Goal: Transaction & Acquisition: Obtain resource

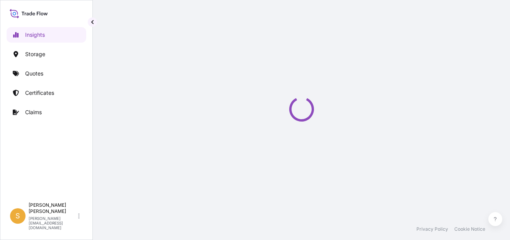
select select "2025"
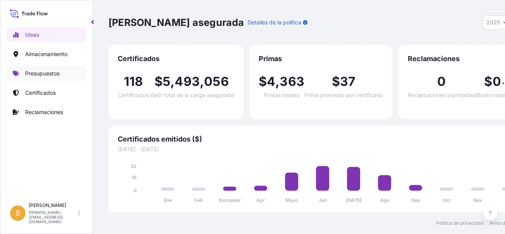
click at [55, 74] on p "Presupuestos" at bounding box center [42, 74] width 34 height 8
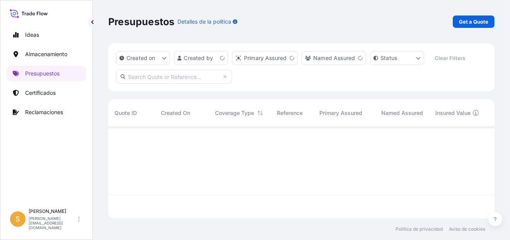
scroll to position [73, 380]
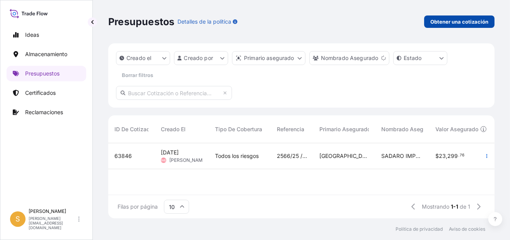
click at [439, 20] on p "Obtener una cotización" at bounding box center [460, 22] width 58 height 8
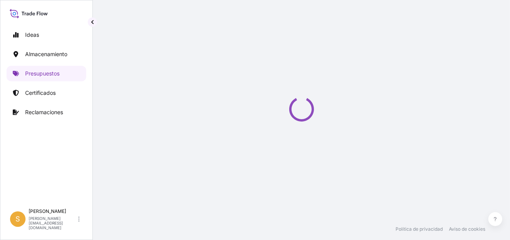
select select "Water"
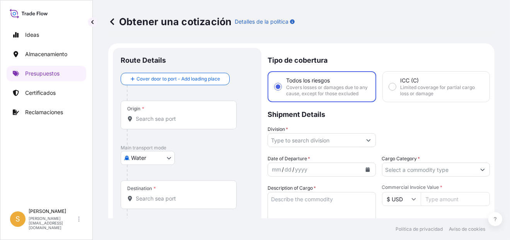
scroll to position [12, 0]
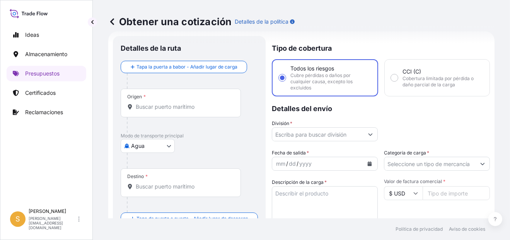
click at [174, 104] on input "Origen *" at bounding box center [184, 107] width 96 height 8
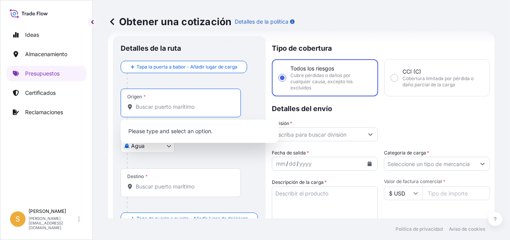
paste input "[GEOGRAPHIC_DATA],"
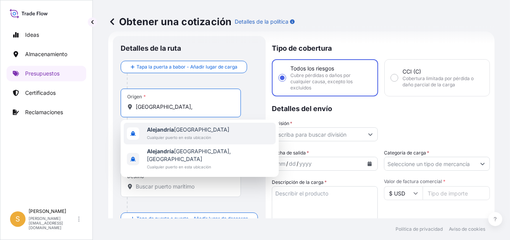
click at [197, 128] on span "Alejandría Egipto" at bounding box center [188, 130] width 82 height 8
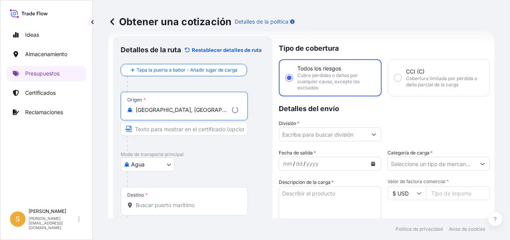
type input "[GEOGRAPHIC_DATA], [GEOGRAPHIC_DATA]"
click at [145, 164] on body "0 opciones disponibles. 2 opciones disponibles. Ideas Almacenamiento Presupuest…" at bounding box center [255, 120] width 510 height 240
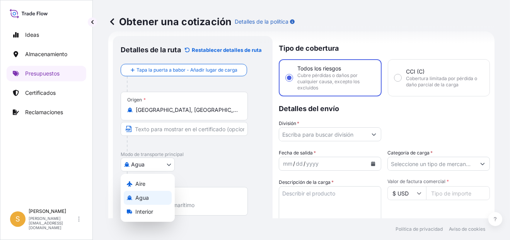
click at [149, 199] on div "Agua" at bounding box center [148, 198] width 48 height 14
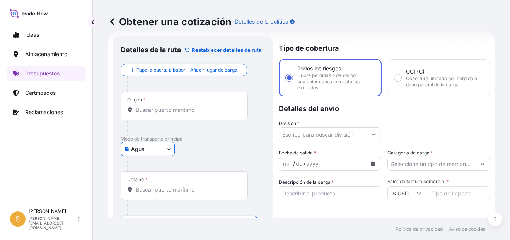
click at [167, 187] on input "Destino *" at bounding box center [187, 190] width 103 height 8
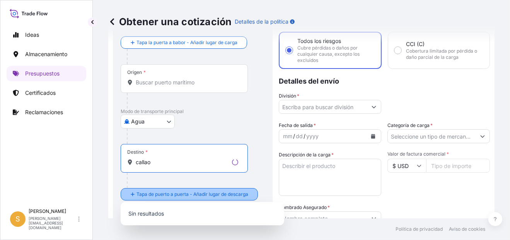
scroll to position [51, 0]
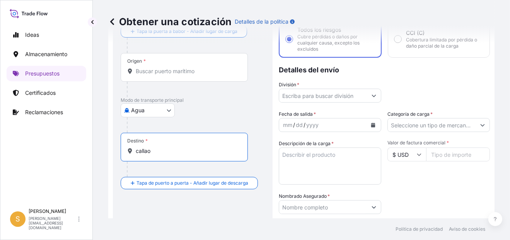
type input "callao"
click at [200, 118] on div at bounding box center [196, 124] width 138 height 15
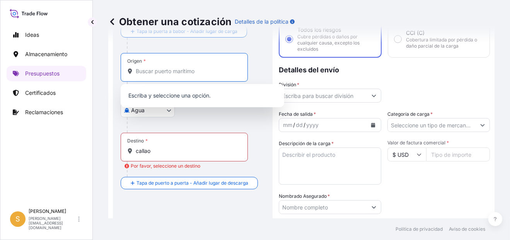
click at [171, 69] on input "Origen *" at bounding box center [187, 71] width 103 height 8
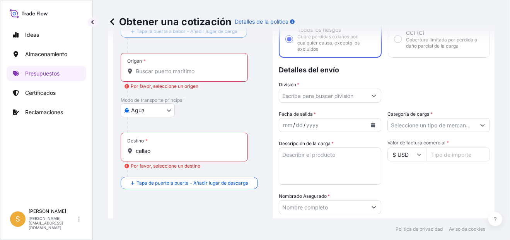
click at [180, 70] on input "Origen * Por favor, seleccione un origen" at bounding box center [187, 71] width 103 height 8
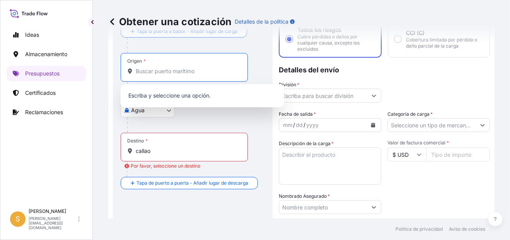
paste input "[GEOGRAPHIC_DATA],"
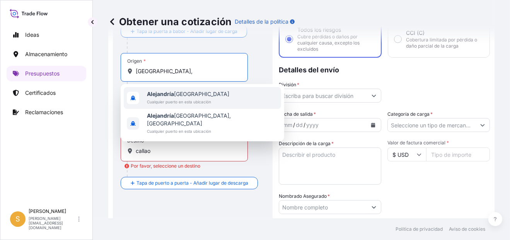
click at [197, 100] on span "Cualquier puerto en esta ubicación" at bounding box center [188, 102] width 82 height 8
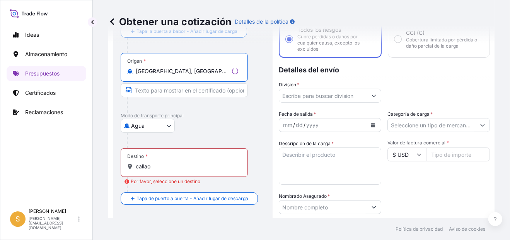
type input "[GEOGRAPHIC_DATA], [GEOGRAPHIC_DATA]"
click at [197, 120] on div "Agua Aire Agua Interior" at bounding box center [193, 126] width 144 height 14
click at [159, 125] on body "0 opciones disponibles. 2 opciones disponibles. Ideas Almacenamiento Presupuest…" at bounding box center [255, 120] width 510 height 240
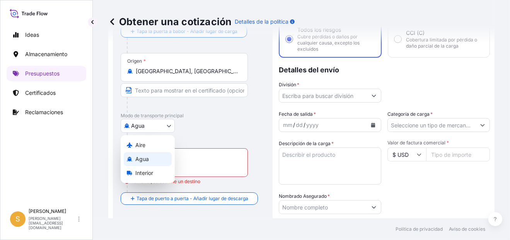
click at [149, 159] on div "Agua" at bounding box center [148, 159] width 48 height 14
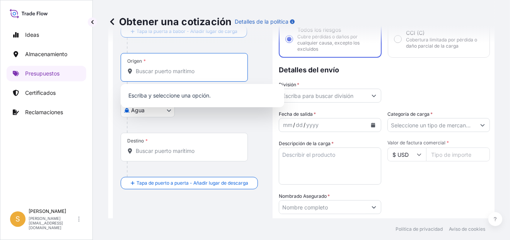
click at [183, 67] on input "Origen *" at bounding box center [187, 71] width 103 height 8
paste input "[GEOGRAPHIC_DATA],"
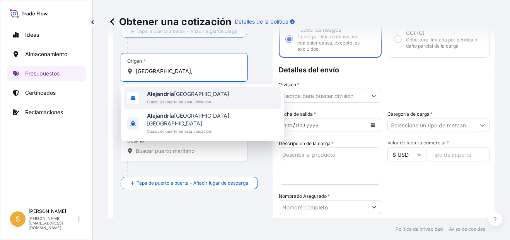
click at [170, 94] on b "Alejandría" at bounding box center [160, 94] width 27 height 7
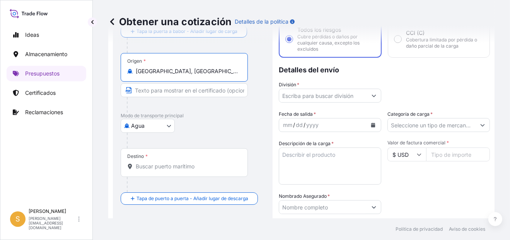
type input "[GEOGRAPHIC_DATA], [GEOGRAPHIC_DATA]"
click at [149, 168] on input "Destino *" at bounding box center [187, 167] width 103 height 8
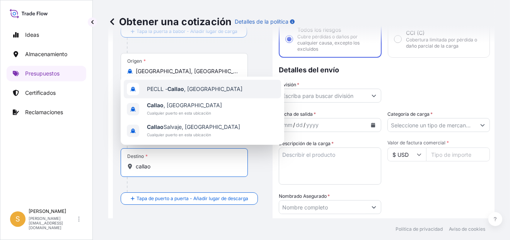
click at [186, 91] on span "PECLL - [GEOGRAPHIC_DATA] , [GEOGRAPHIC_DATA]" at bounding box center [195, 89] width 96 height 8
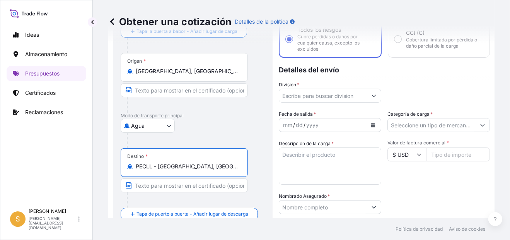
type input "PECLL - [GEOGRAPHIC_DATA], [GEOGRAPHIC_DATA]"
click at [209, 135] on div at bounding box center [196, 140] width 138 height 15
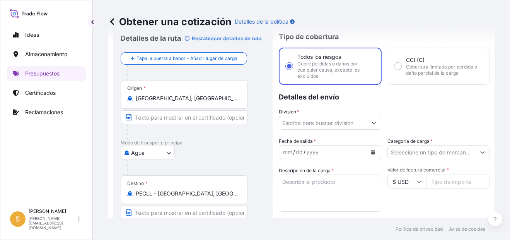
scroll to position [12, 0]
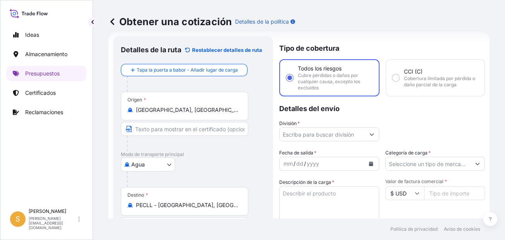
click at [317, 130] on input "División *" at bounding box center [321, 134] width 85 height 14
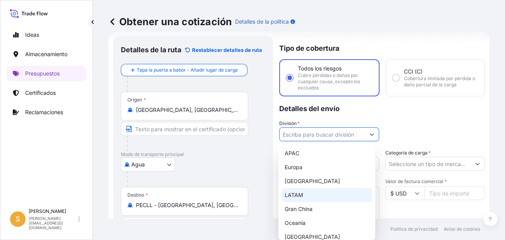
click at [300, 195] on div "LATAM" at bounding box center [326, 195] width 91 height 14
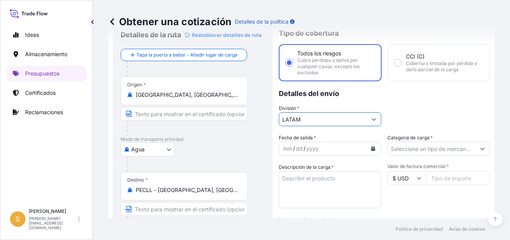
scroll to position [51, 0]
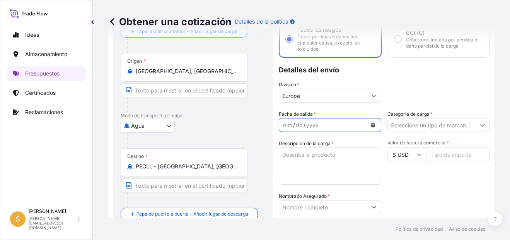
click at [372, 123] on icon "Calendario" at bounding box center [374, 125] width 4 height 5
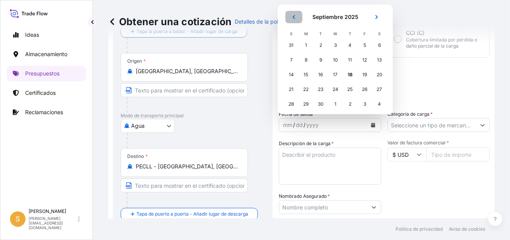
click at [293, 18] on icon "Anterior" at bounding box center [294, 17] width 5 height 5
click at [379, 19] on button "Próximo" at bounding box center [376, 17] width 17 height 12
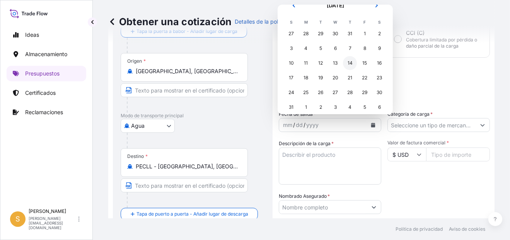
scroll to position [18, 0]
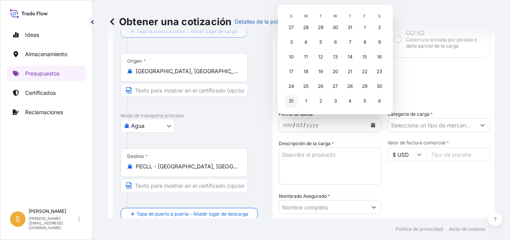
click at [295, 102] on div "31" at bounding box center [291, 101] width 14 height 14
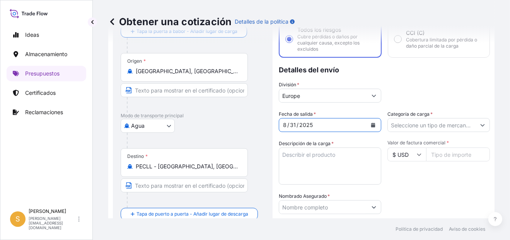
click at [372, 96] on icon "Mostrar sugerencias" at bounding box center [374, 95] width 5 height 5
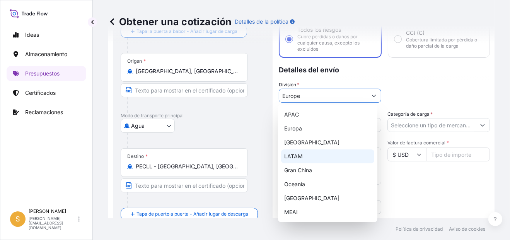
click at [309, 159] on div "LATAM" at bounding box center [327, 156] width 93 height 14
type input "LATAM"
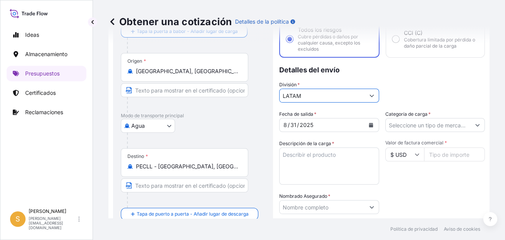
click at [417, 125] on input "Categoría de carga *" at bounding box center [427, 125] width 85 height 14
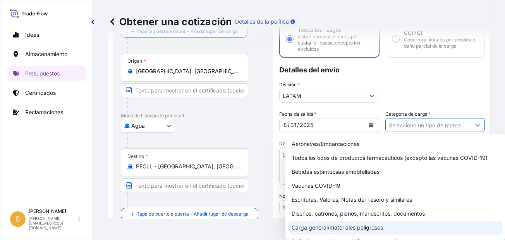
click at [340, 229] on div "Carga general/materiales peligrosos" at bounding box center [394, 228] width 213 height 14
type input "General Cargo/Hazardous Material"
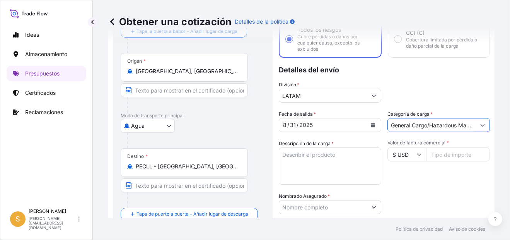
click at [332, 168] on textarea "Descripción de la carga *" at bounding box center [330, 165] width 103 height 37
click at [347, 153] on textarea "PRENDAS DE VESTIR" at bounding box center [330, 165] width 103 height 37
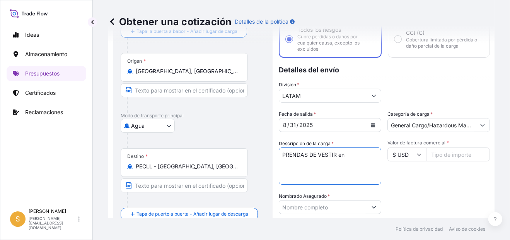
paste textarea "2 PALLET - 47 CARTONES"
click at [371, 154] on textarea "PRENDAS DE VESTIR en 2 PALLET - 47 CARTONES" at bounding box center [330, 165] width 103 height 37
type textarea "PRENDAS DE VESTIR en 2 PALLET con 47 CARTONES"
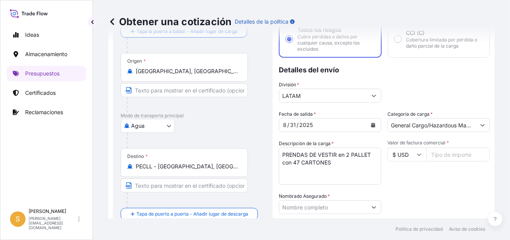
click at [457, 159] on input "Valor de factura comercial *" at bounding box center [459, 154] width 64 height 14
paste input "10133.84"
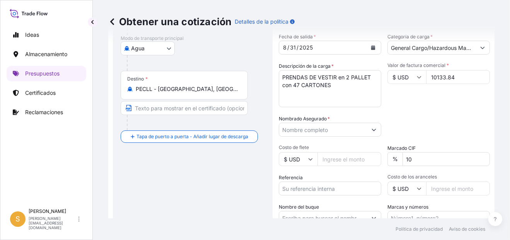
type input "10133.84"
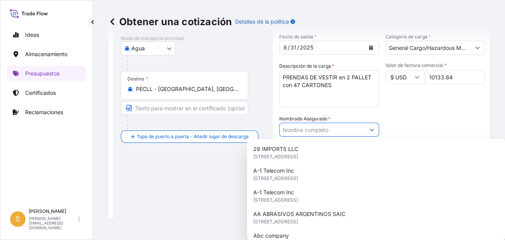
click at [326, 129] on input "Nombrado Asegurado *" at bounding box center [321, 130] width 85 height 14
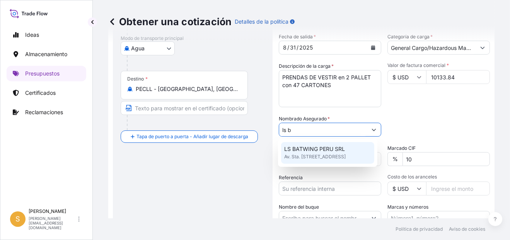
click at [316, 149] on span "LS BATWING PERU SRL" at bounding box center [314, 149] width 61 height 8
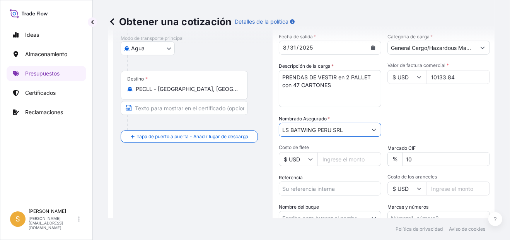
type input "LS BATWING PERU SRL"
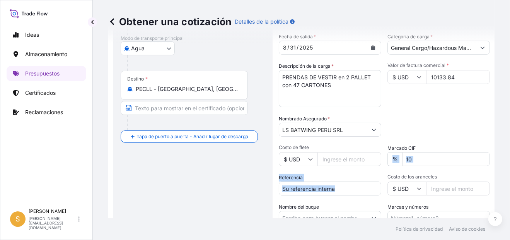
drag, startPoint x: 413, startPoint y: 167, endPoint x: 385, endPoint y: 177, distance: 29.3
click at [385, 177] on div "Fecha de salida * [DATE] Categoría de carga * General Cargo/Hazardous Material …" at bounding box center [384, 129] width 211 height 192
click at [421, 156] on input "10" at bounding box center [446, 159] width 87 height 14
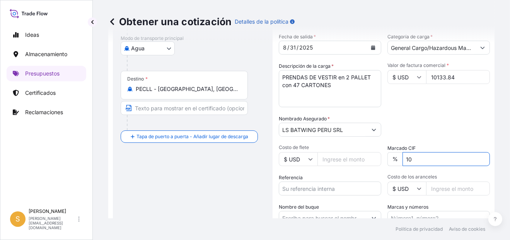
drag, startPoint x: 423, startPoint y: 159, endPoint x: 399, endPoint y: 164, distance: 24.5
click at [403, 164] on input "10" at bounding box center [446, 159] width 87 height 14
type input "0"
click at [411, 123] on div "Packing Category Type to search a container mode Seleccione primero un medio de…" at bounding box center [439, 126] width 103 height 22
click at [415, 161] on input "0" at bounding box center [446, 159] width 87 height 14
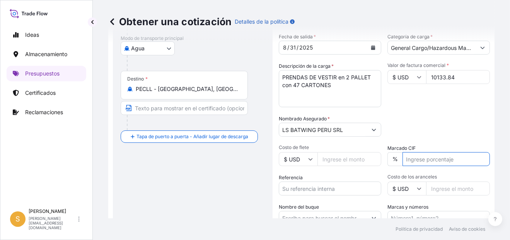
type input "10"
click at [410, 131] on div "Packing Category Type to search a container mode Seleccione primero un medio de…" at bounding box center [439, 126] width 103 height 22
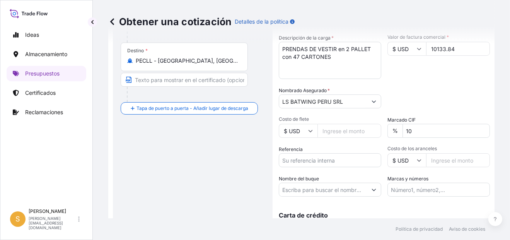
scroll to position [167, 0]
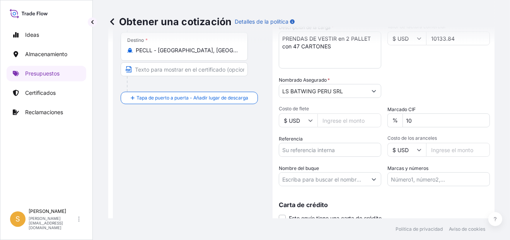
click at [333, 147] on input "Referencia" at bounding box center [330, 150] width 103 height 14
paste input "Facturas 5079952846, 5079952841, 5079952842 y demás."
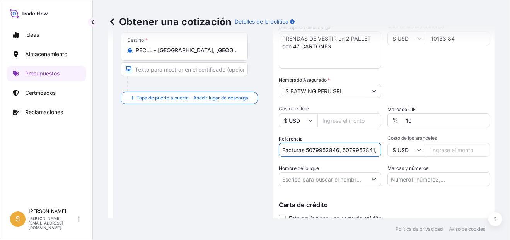
scroll to position [0, 58]
type input "Facturas 5079952846, 5079952841, 5079952842 y demás."
click at [425, 80] on div "Packing Category Type to search a container mode Seleccione primero un medio de…" at bounding box center [439, 87] width 103 height 22
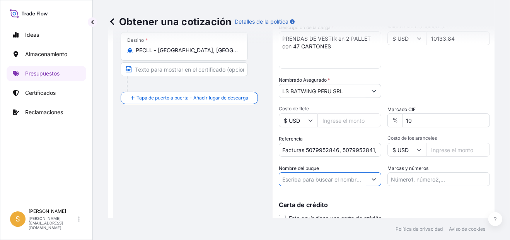
click at [334, 176] on input "Nombre del buque" at bounding box center [323, 179] width 88 height 14
click at [325, 180] on input "Nombre del buque" at bounding box center [323, 179] width 88 height 14
paste input "VALPARAISO EXPRESS"
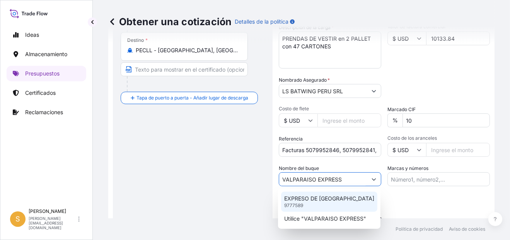
click at [319, 197] on p "EXPRESO DE [GEOGRAPHIC_DATA]" at bounding box center [329, 199] width 90 height 8
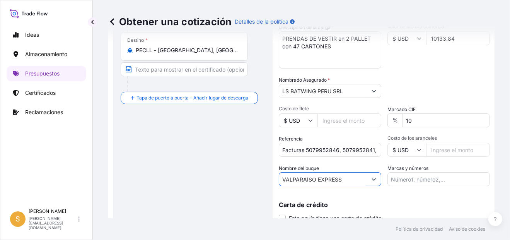
type input "VALPARAISO EXPRESS"
click at [389, 197] on div "Carta de crédito Este envío tiene una carta de crédito Letter of credit * Lette…" at bounding box center [384, 207] width 211 height 30
click at [400, 180] on input "Marcas y números" at bounding box center [439, 179] width 103 height 14
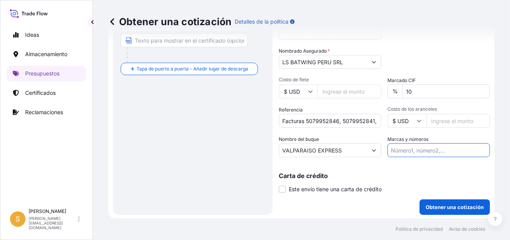
click at [397, 149] on input "Marcas y números" at bounding box center [439, 150] width 103 height 14
type input "p"
type input "O"
click at [461, 151] on input "PRIMA USD 40.00 // BL" at bounding box center [439, 150] width 103 height 14
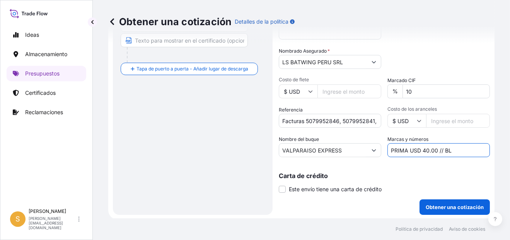
paste input "S2501233320"
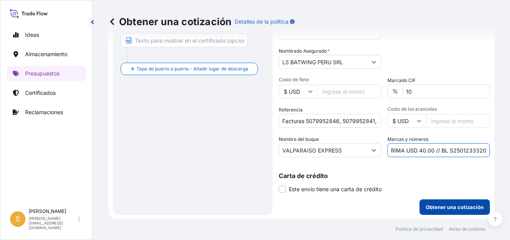
type input "PRIMA USD 40.00 // BL S2501233320"
click at [443, 206] on p "Obtener una cotización" at bounding box center [455, 207] width 58 height 8
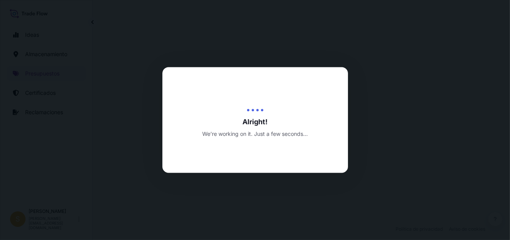
select select "Water"
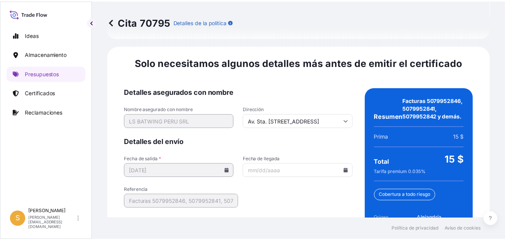
scroll to position [1251, 0]
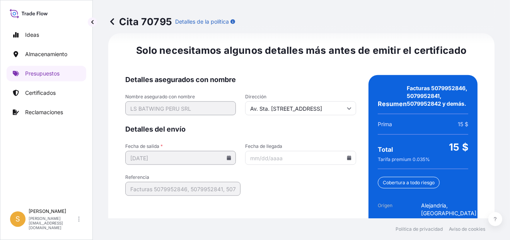
click at [347, 156] on icon at bounding box center [349, 158] width 4 height 5
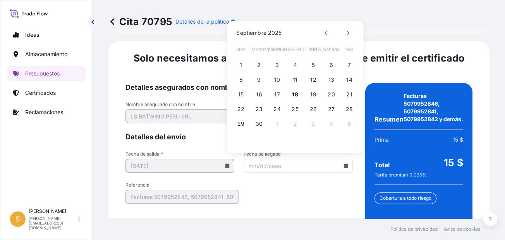
click at [376, 20] on div "Cita 70795 Detalles de la política" at bounding box center [298, 21] width 381 height 12
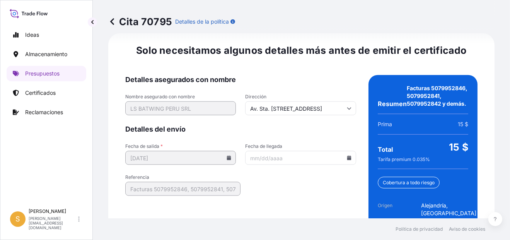
click at [347, 156] on icon at bounding box center [349, 158] width 4 height 5
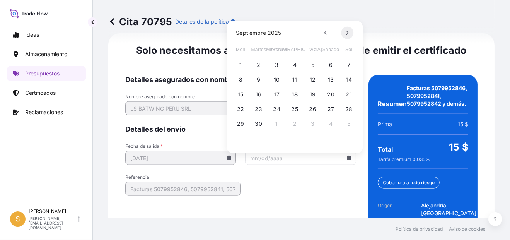
click at [351, 163] on body "Ideas Almacenamiento Presupuestos Certificados Reclamaciones S Shirley Montalvá…" at bounding box center [255, 120] width 510 height 240
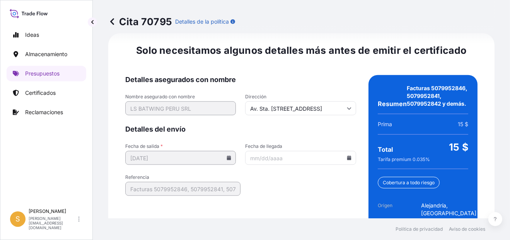
click at [343, 151] on input "Fecha de llegada" at bounding box center [300, 158] width 111 height 14
click at [347, 156] on icon at bounding box center [349, 158] width 4 height 5
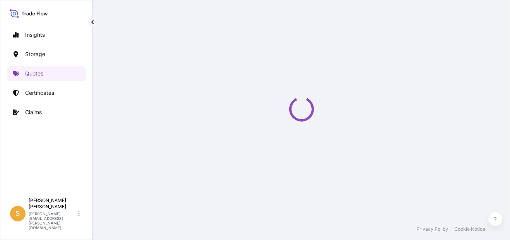
select select "Water"
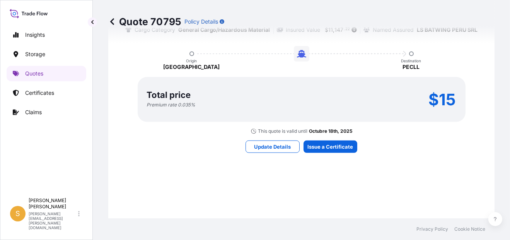
scroll to position [654, 0]
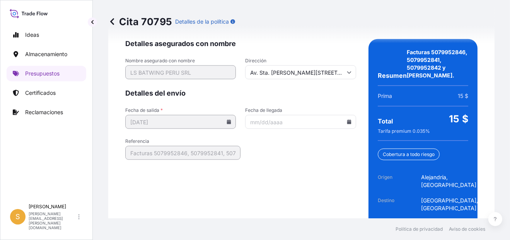
click at [347, 120] on icon at bounding box center [349, 122] width 4 height 5
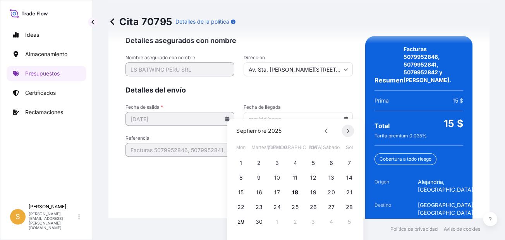
click at [346, 131] on icon at bounding box center [347, 130] width 3 height 5
click at [315, 178] on button "10" at bounding box center [313, 177] width 12 height 12
type input "10/10/2025"
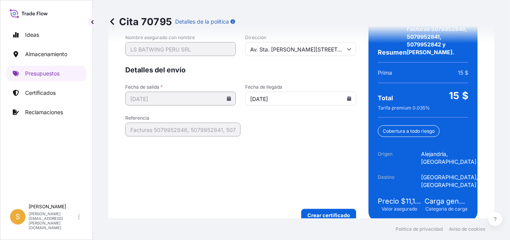
scroll to position [1283, 0]
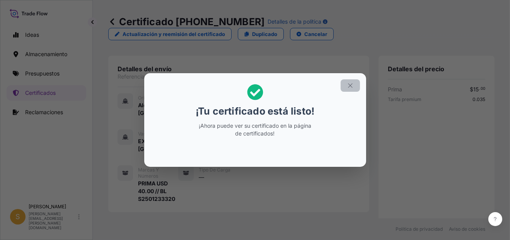
click at [352, 84] on icon "button" at bounding box center [350, 85] width 7 height 7
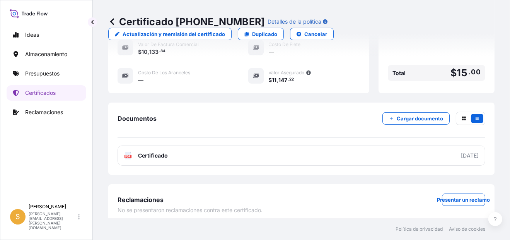
scroll to position [278, 0]
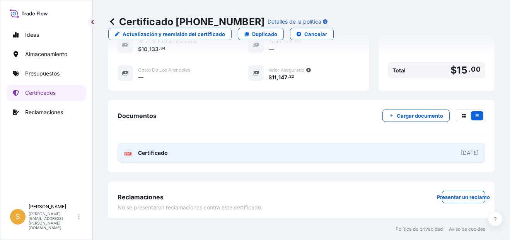
click at [189, 149] on link "PDF Certificado 2025-09-18" at bounding box center [302, 153] width 368 height 20
